Goal: Task Accomplishment & Management: Complete application form

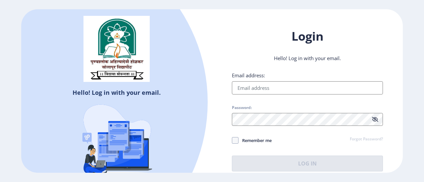
click at [294, 106] on span "Password:" at bounding box center [307, 109] width 151 height 8
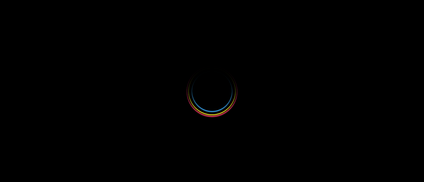
select select
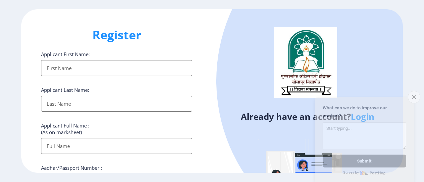
scroll to position [66, 0]
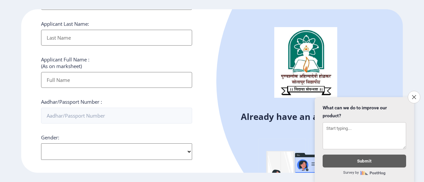
click at [412, 95] on icon "Close survey" at bounding box center [414, 97] width 4 height 4
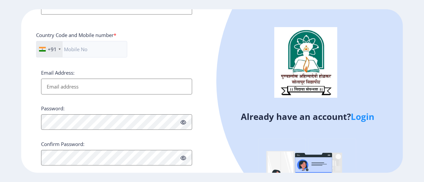
scroll to position [224, 0]
